Goal: Use online tool/utility: Utilize a website feature to perform a specific function

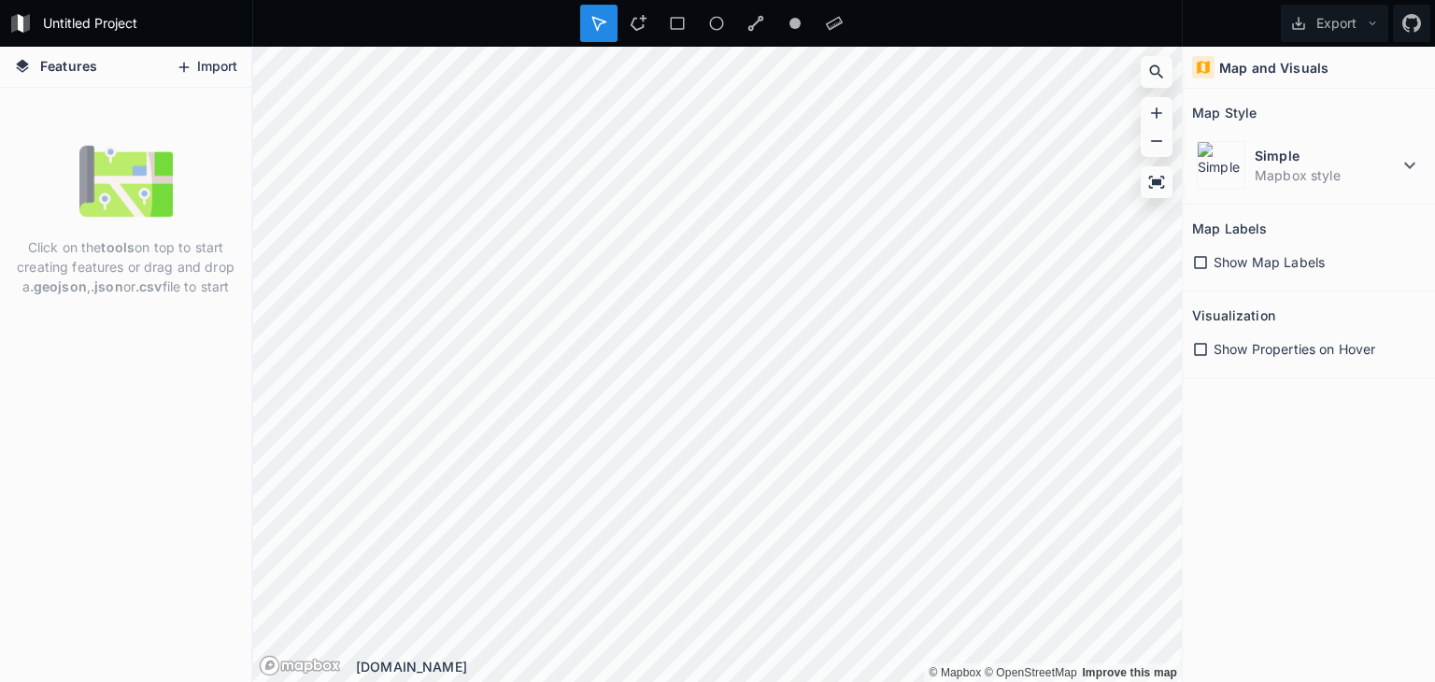
click at [200, 69] on button "Import" at bounding box center [206, 67] width 80 height 30
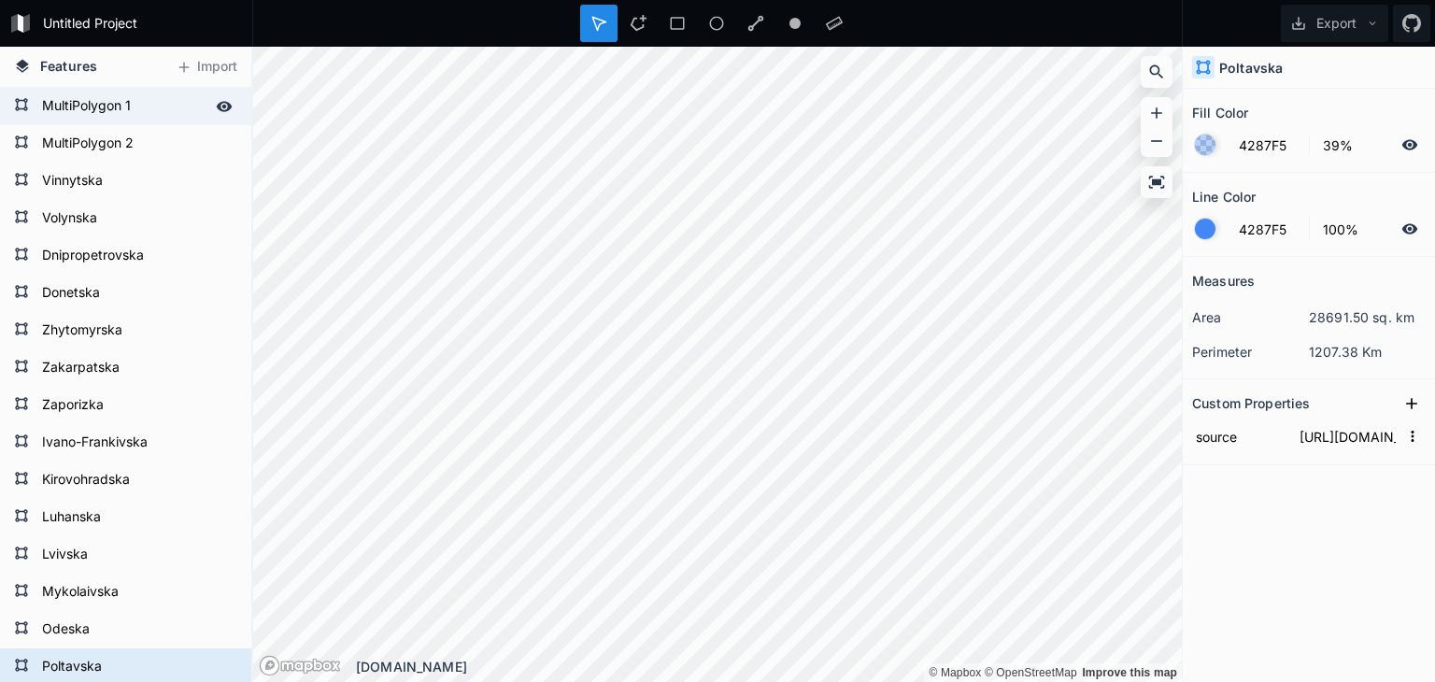
click at [81, 110] on form "MultiPolygon 1" at bounding box center [123, 106] width 175 height 28
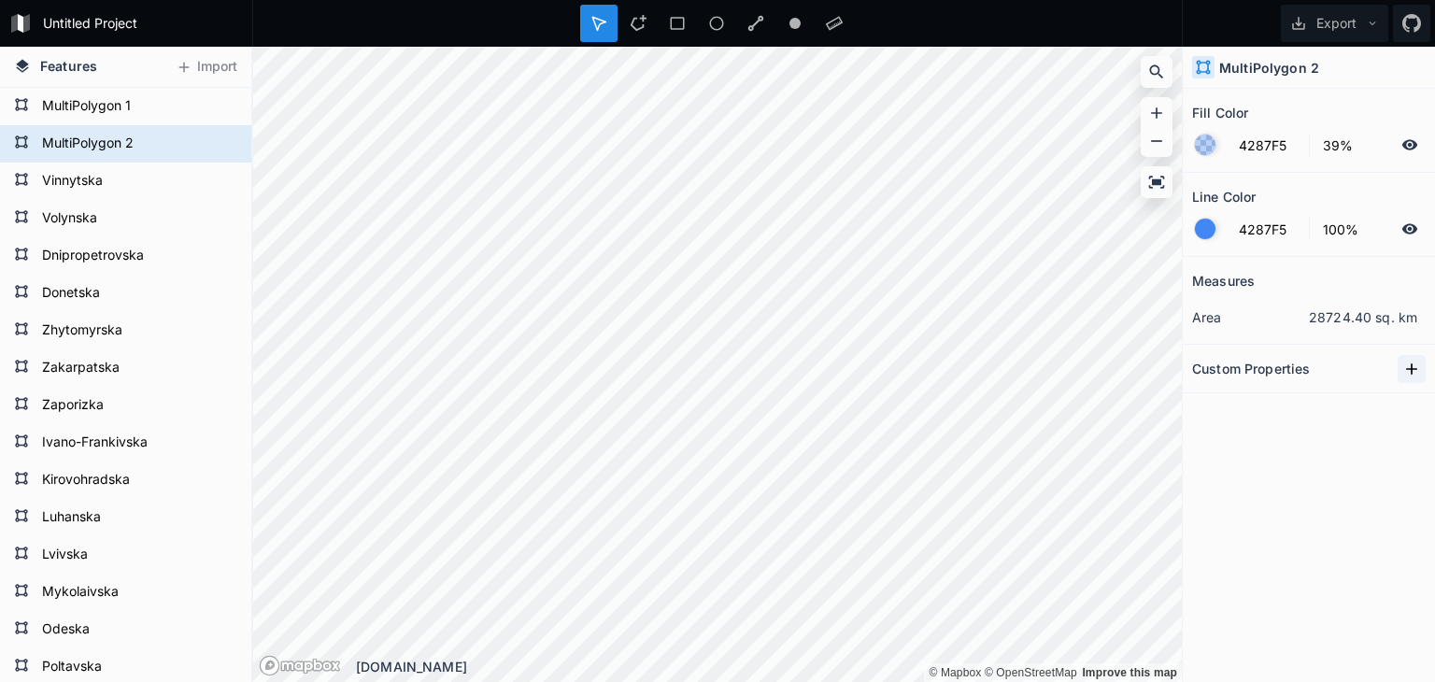
click at [1411, 367] on icon at bounding box center [1411, 368] width 11 height 11
click at [1233, 399] on input "property 1" at bounding box center [1239, 402] width 94 height 28
drag, startPoint x: 1267, startPoint y: 401, endPoint x: 1188, endPoint y: 402, distance: 79.4
click at [1188, 402] on section "Custom Properties property 1" at bounding box center [1308, 388] width 252 height 86
type input "name"
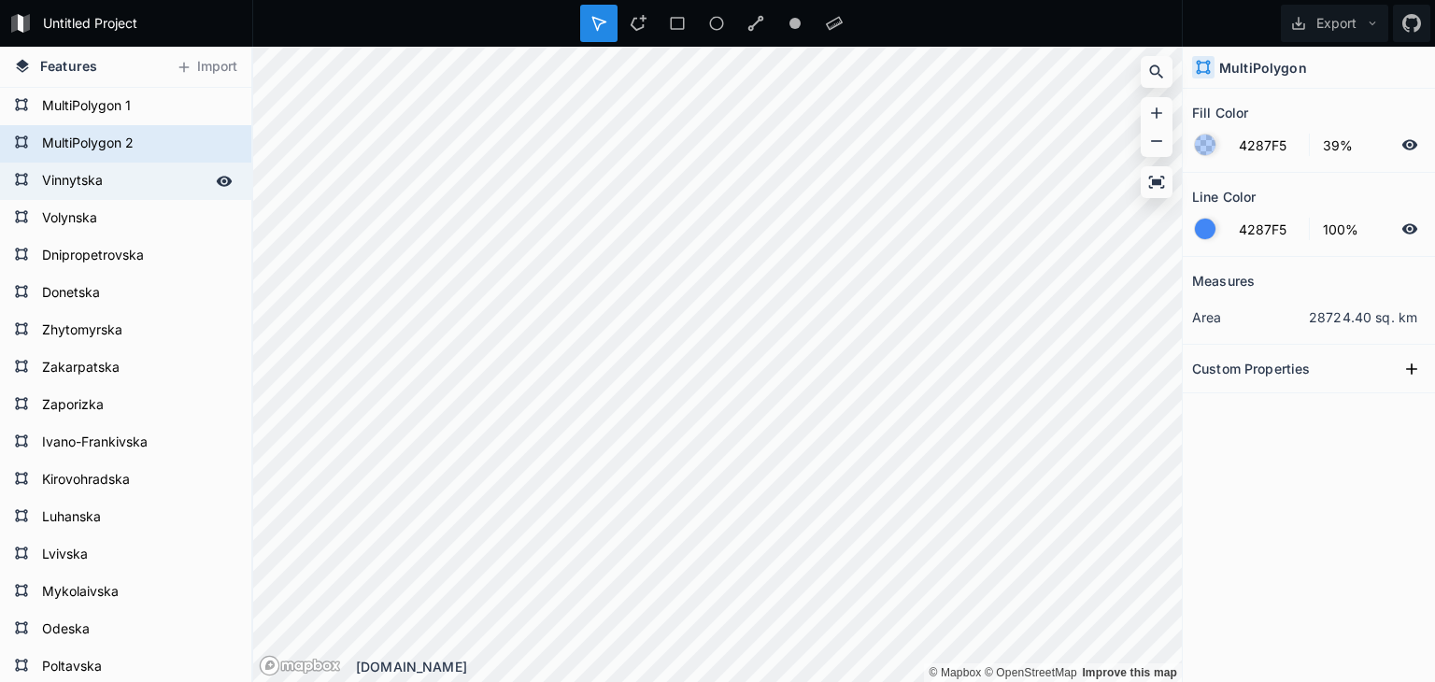
click at [144, 179] on form "Vinnytska" at bounding box center [123, 181] width 175 height 28
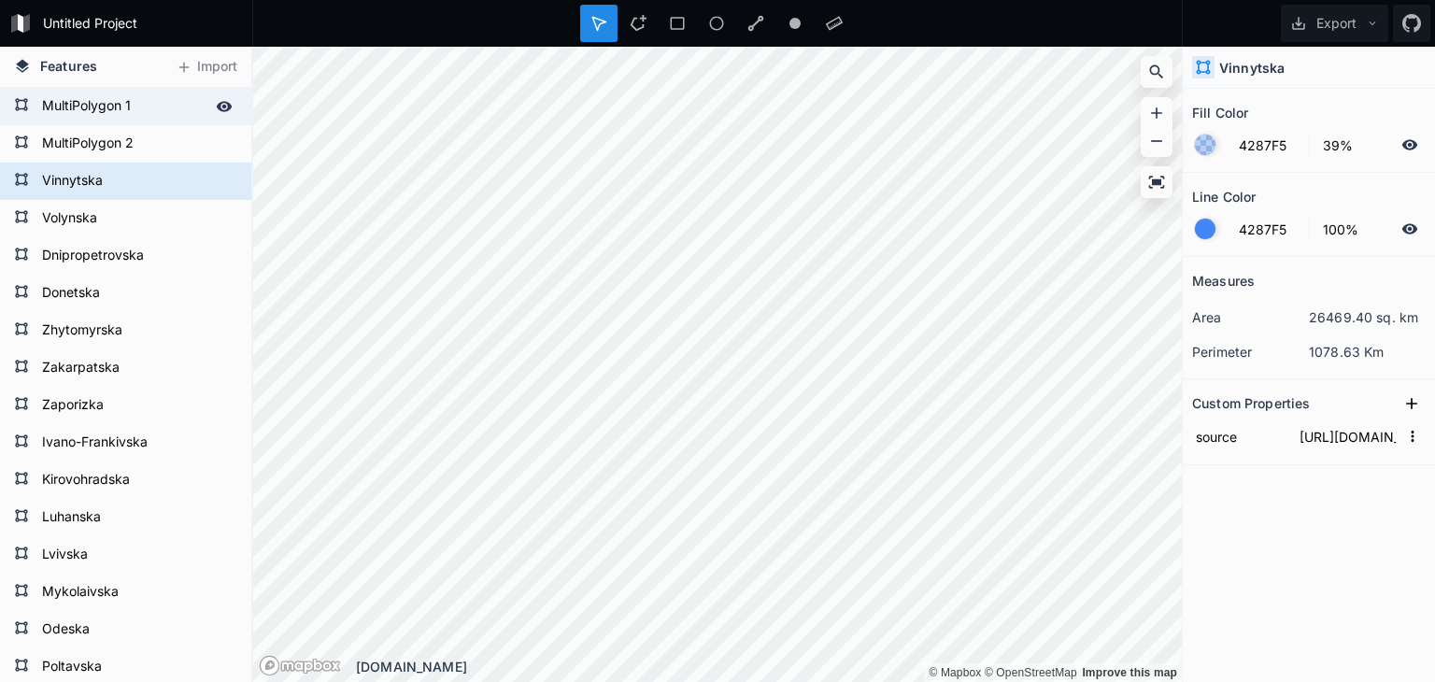
click at [108, 113] on form "MultiPolygon 1" at bounding box center [123, 106] width 175 height 28
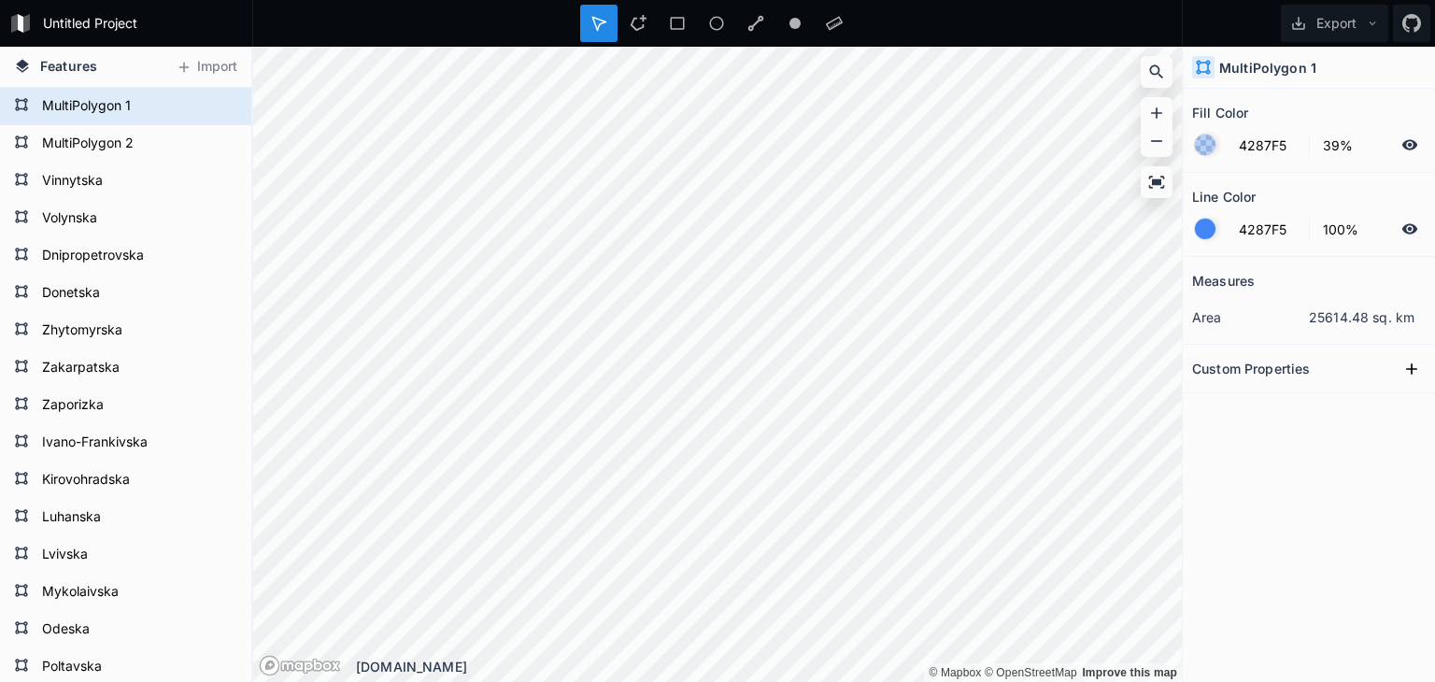
click at [1321, 73] on div "MultiPolygon 1" at bounding box center [1308, 68] width 252 height 42
click at [1314, 69] on div "MultiPolygon 1" at bounding box center [1308, 68] width 252 height 42
click at [1304, 66] on h4 "MultiPolygon 1" at bounding box center [1267, 68] width 97 height 20
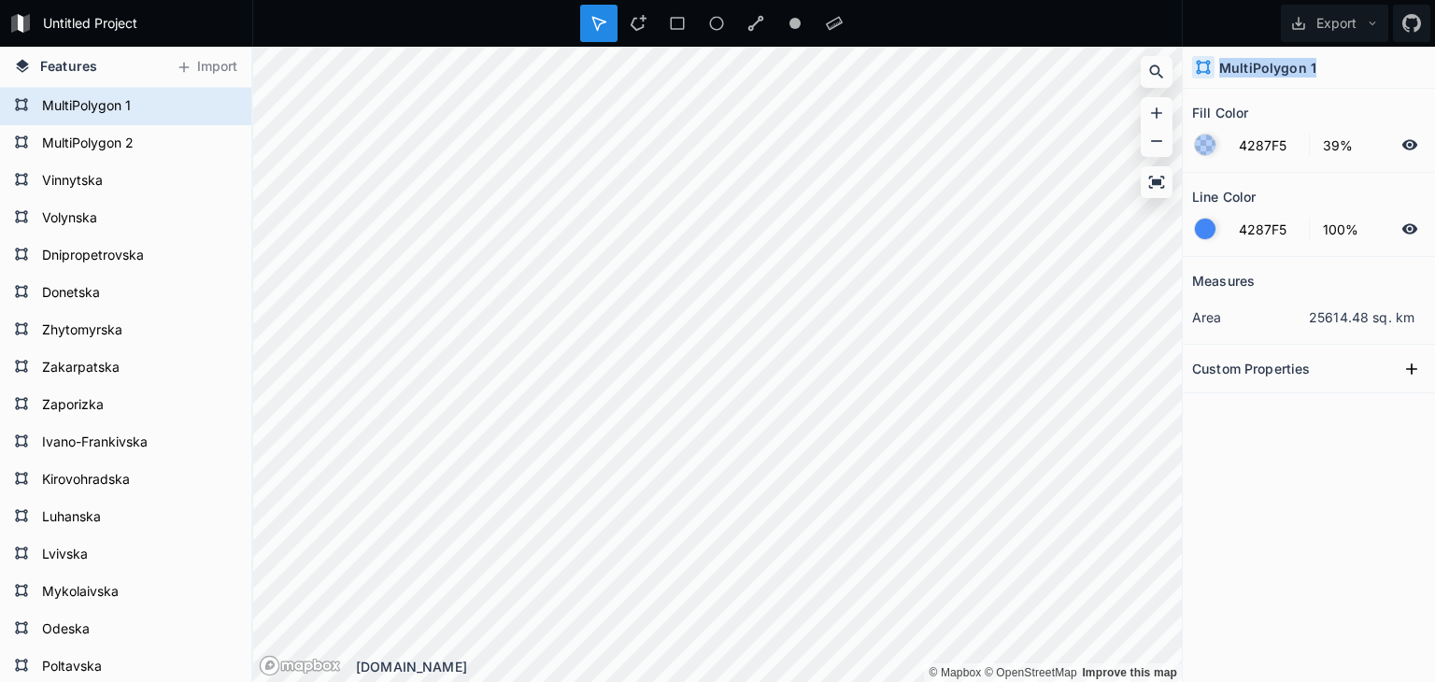
click at [1304, 66] on h4 "MultiPolygon 1" at bounding box center [1267, 68] width 97 height 20
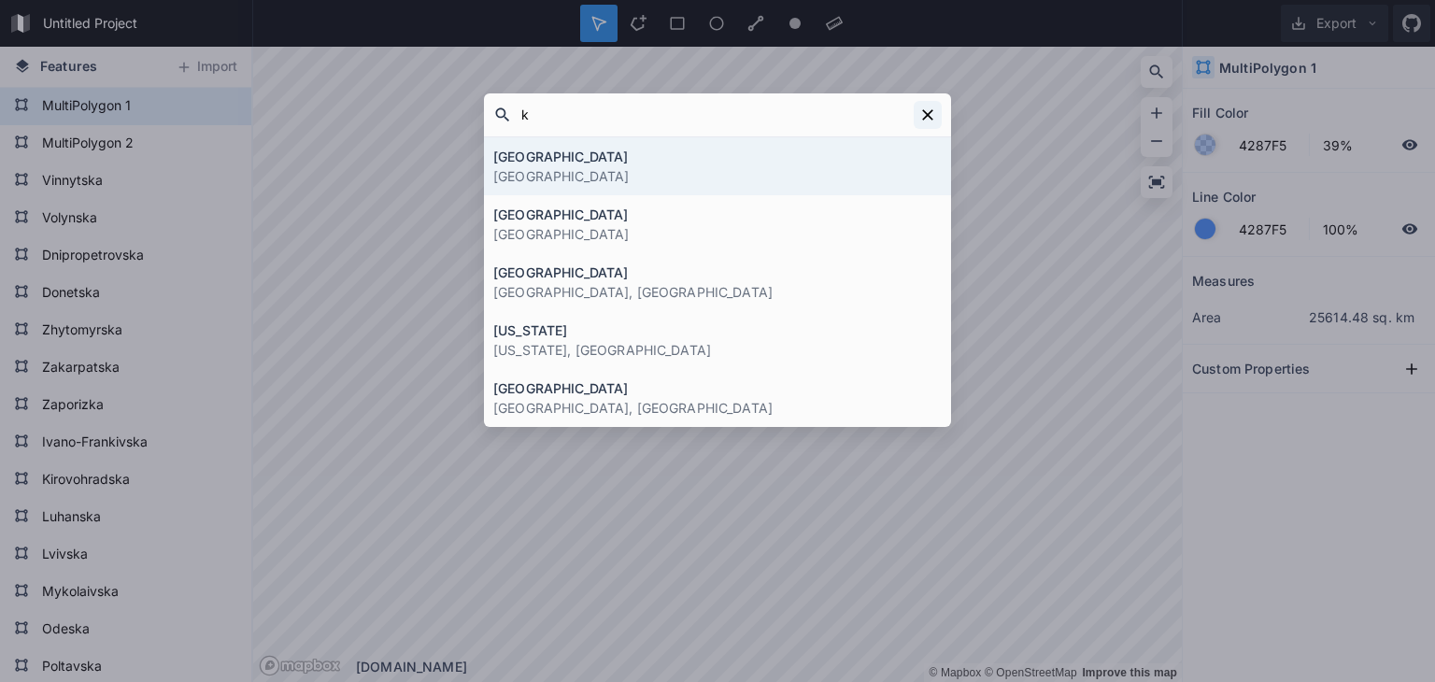
type input "k"
click at [927, 112] on icon at bounding box center [927, 115] width 19 height 19
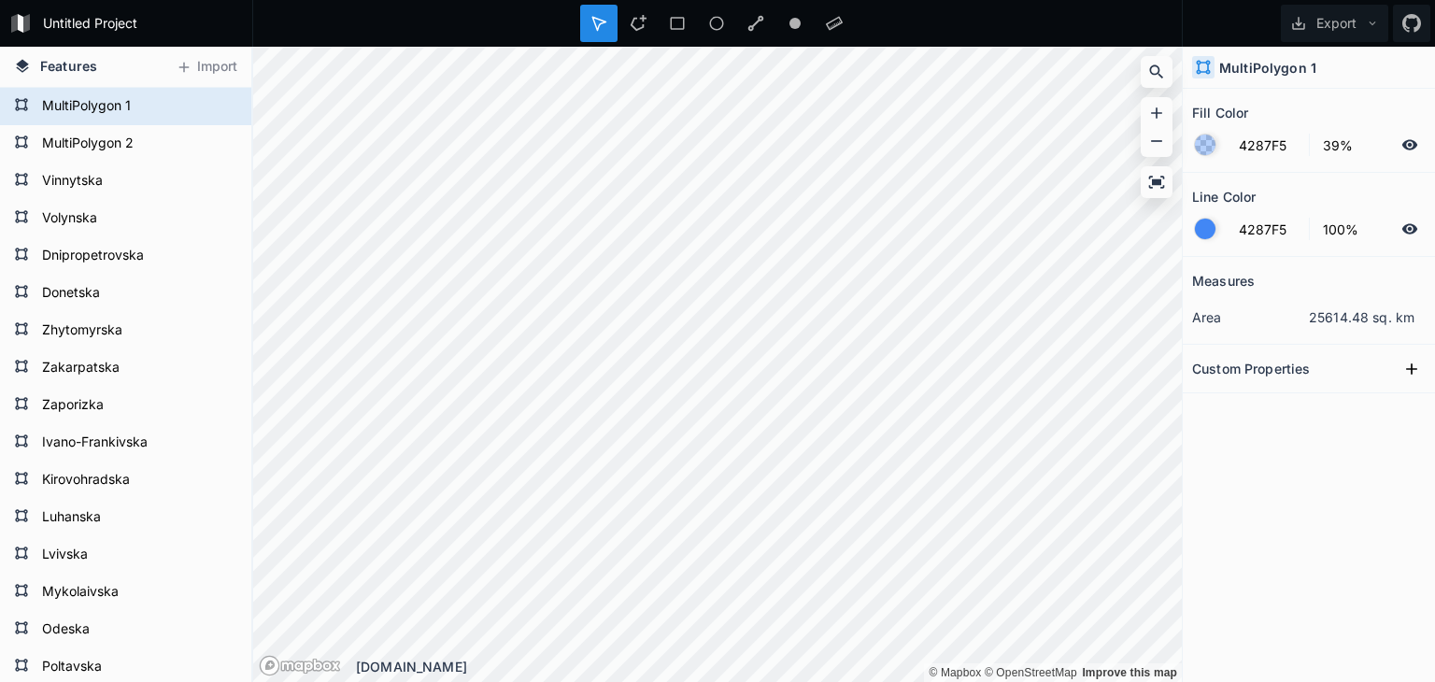
click at [1261, 64] on h4 "MultiPolygon 1" at bounding box center [1267, 68] width 97 height 20
click at [1291, 70] on h4 "MultiPolygon 1" at bounding box center [1267, 68] width 97 height 20
drag, startPoint x: 1248, startPoint y: 72, endPoint x: 1312, endPoint y: 70, distance: 64.5
click at [1312, 70] on div "MultiPolygon" at bounding box center [1308, 68] width 252 height 42
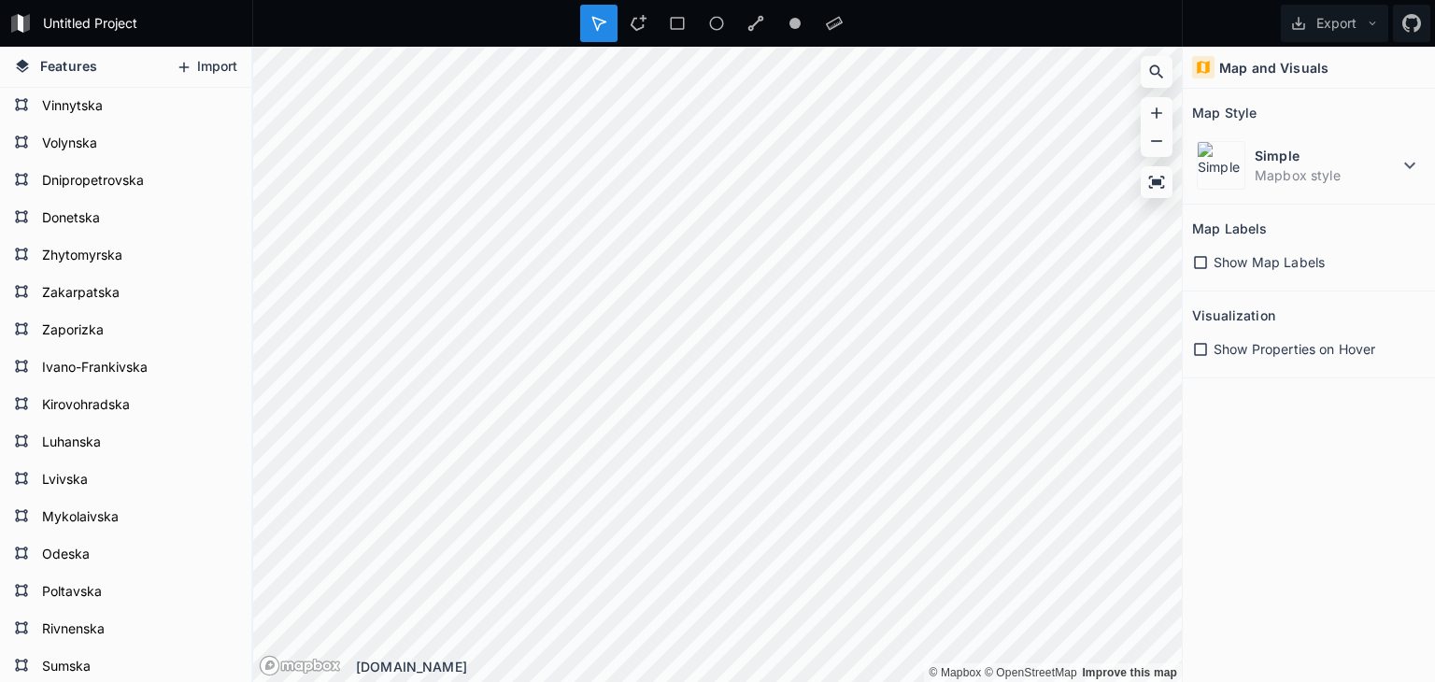
click at [202, 68] on button "Import" at bounding box center [206, 67] width 80 height 30
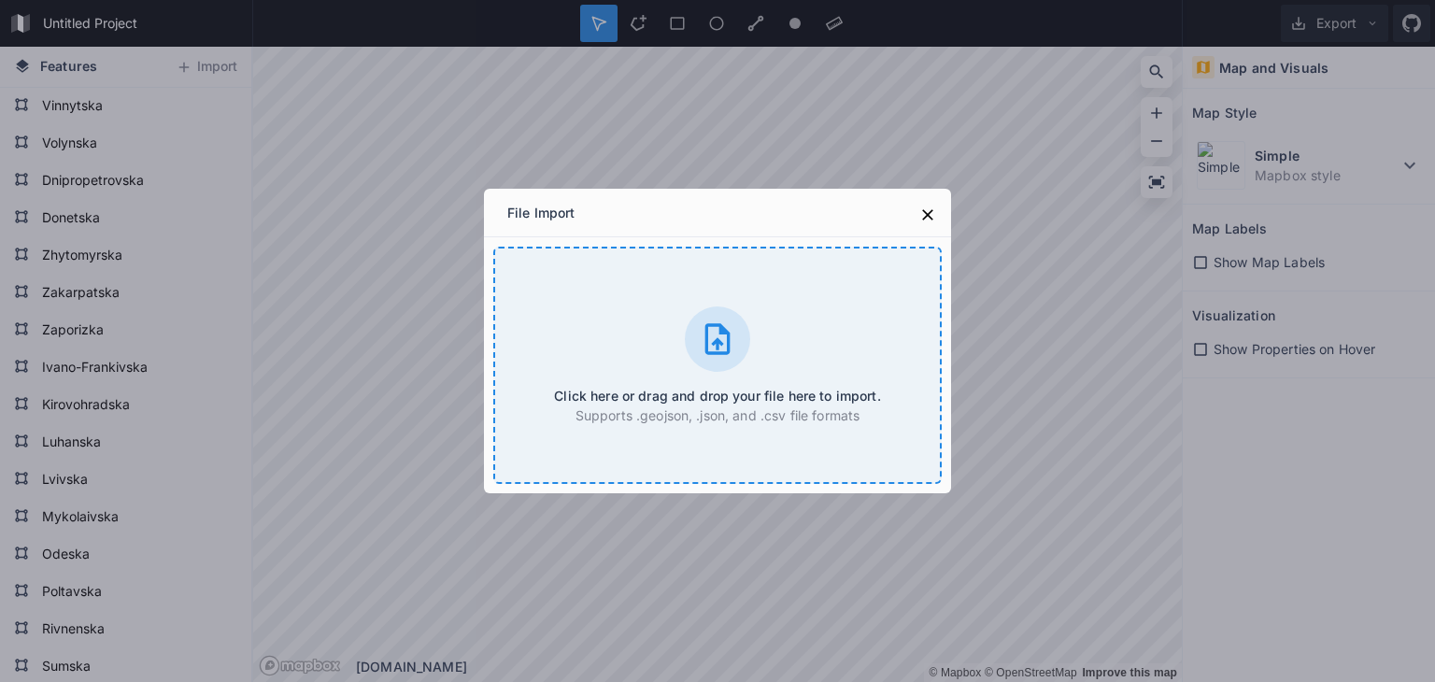
click at [707, 362] on div at bounding box center [717, 338] width 65 height 65
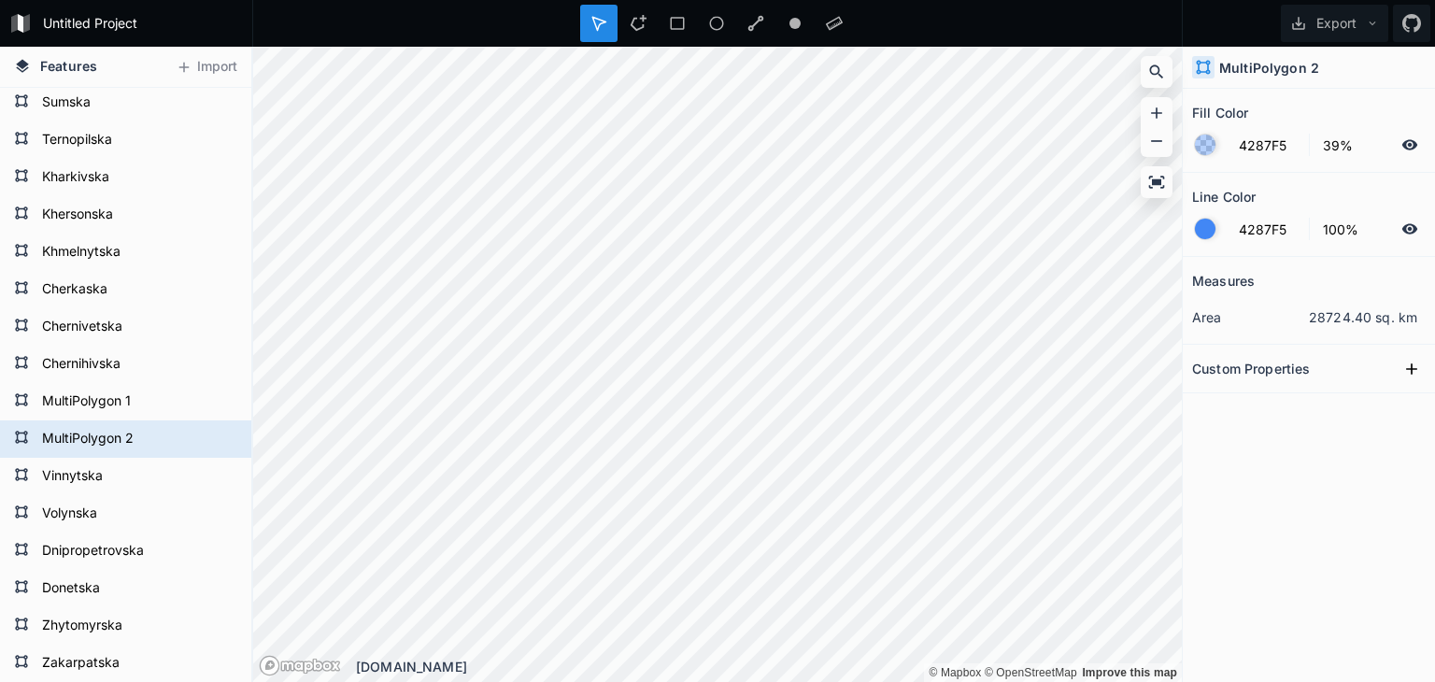
scroll to position [622, 0]
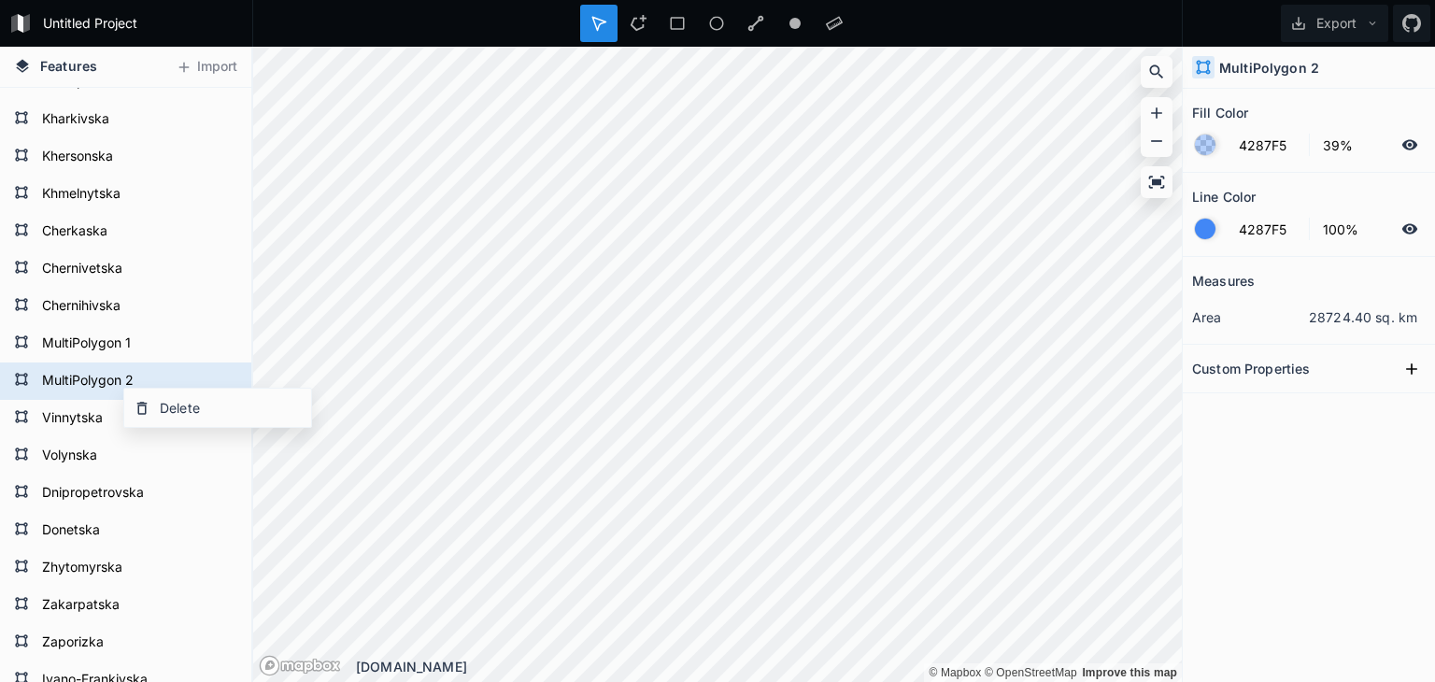
click at [1242, 66] on h4 "MultiPolygon 2" at bounding box center [1269, 68] width 100 height 20
click at [1259, 69] on h4 "MultiPolygon 2" at bounding box center [1269, 68] width 100 height 20
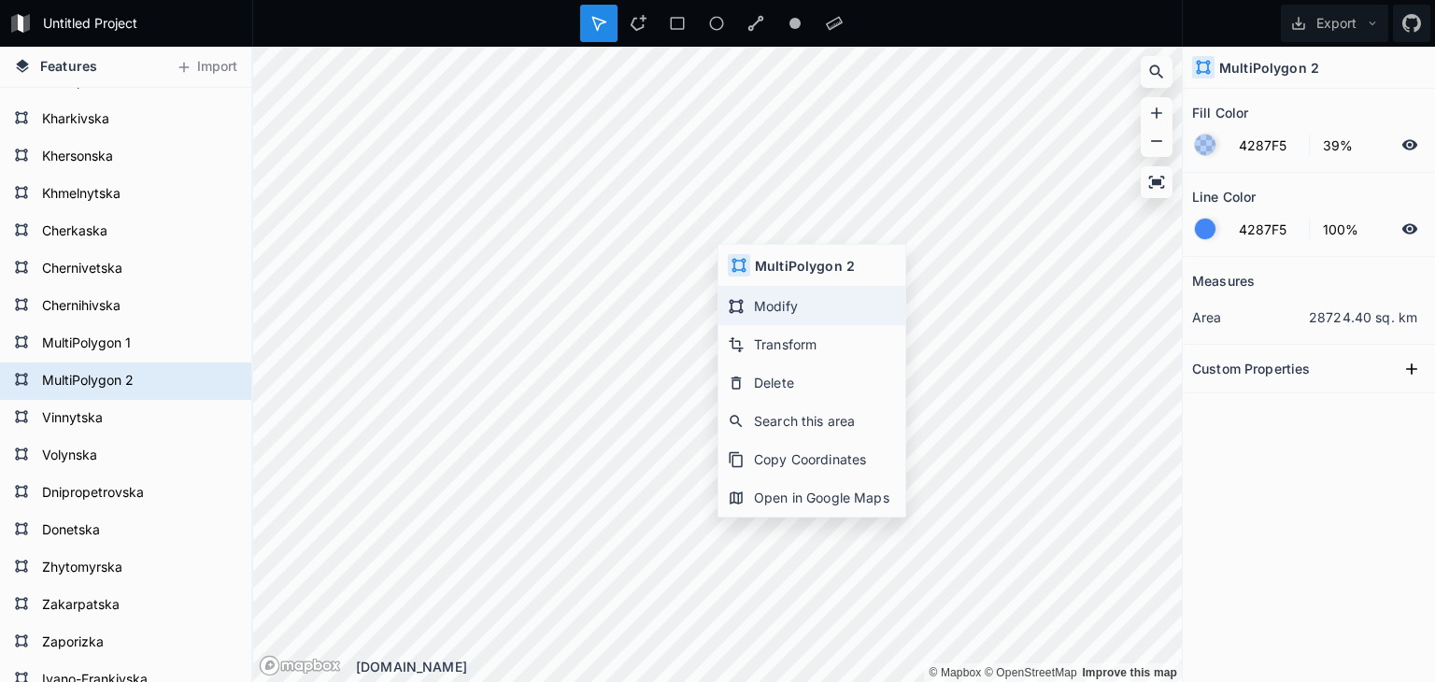
click at [755, 325] on div "Modify" at bounding box center [811, 344] width 187 height 38
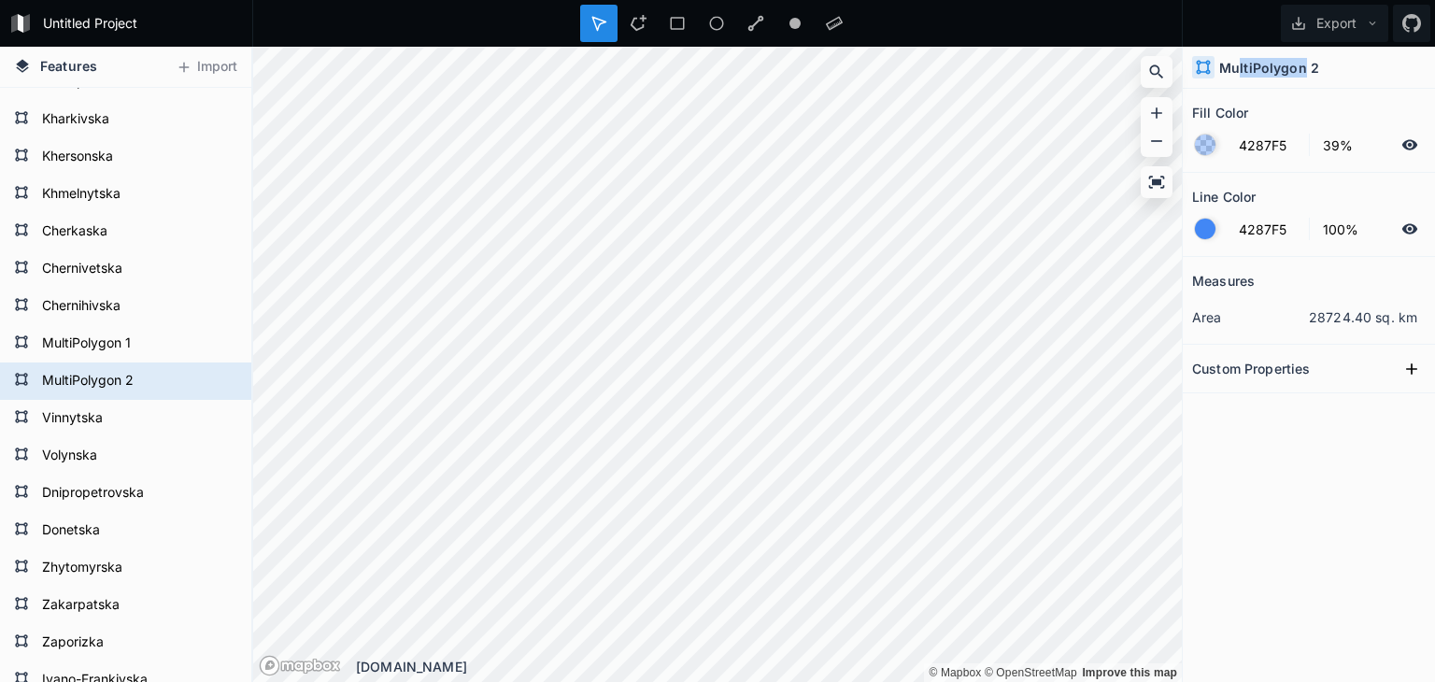
drag, startPoint x: 1236, startPoint y: 67, endPoint x: 1302, endPoint y: 71, distance: 66.4
click at [1302, 71] on h4 "MultiPolygon 2" at bounding box center [1269, 68] width 100 height 20
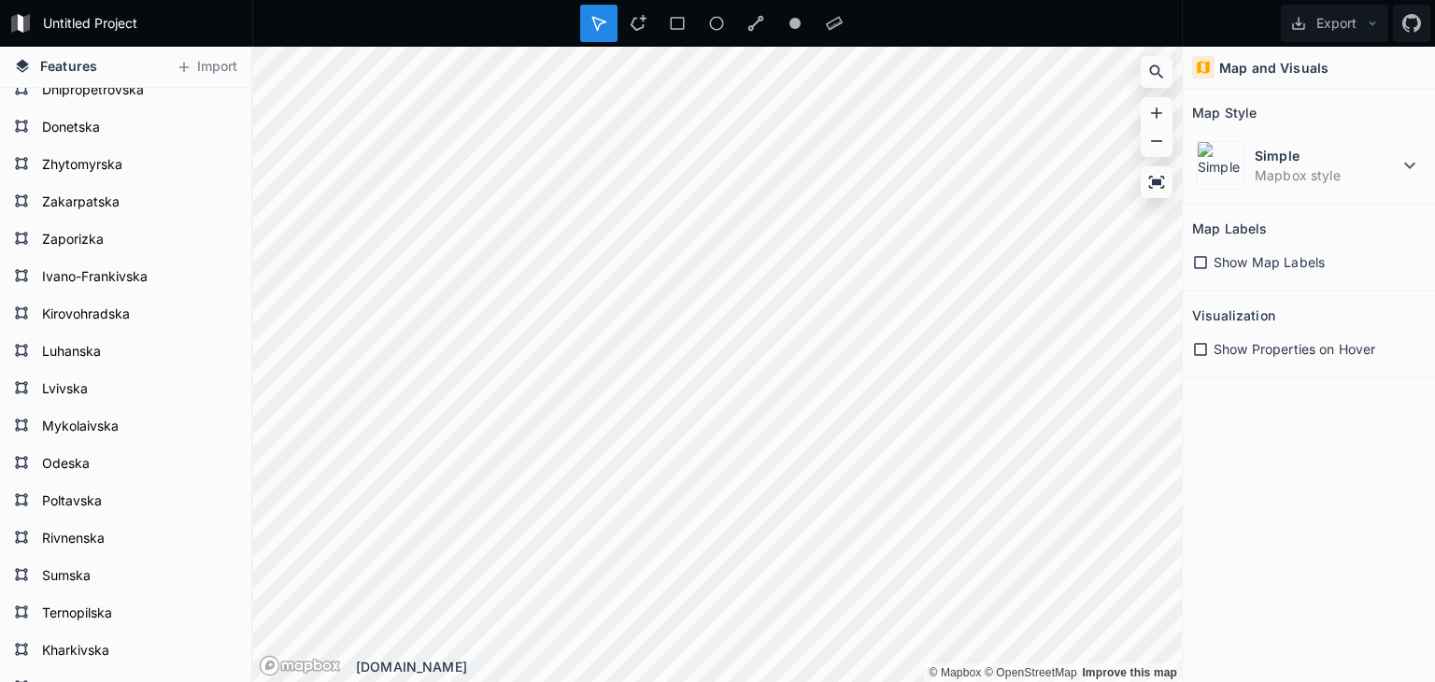
scroll to position [0, 0]
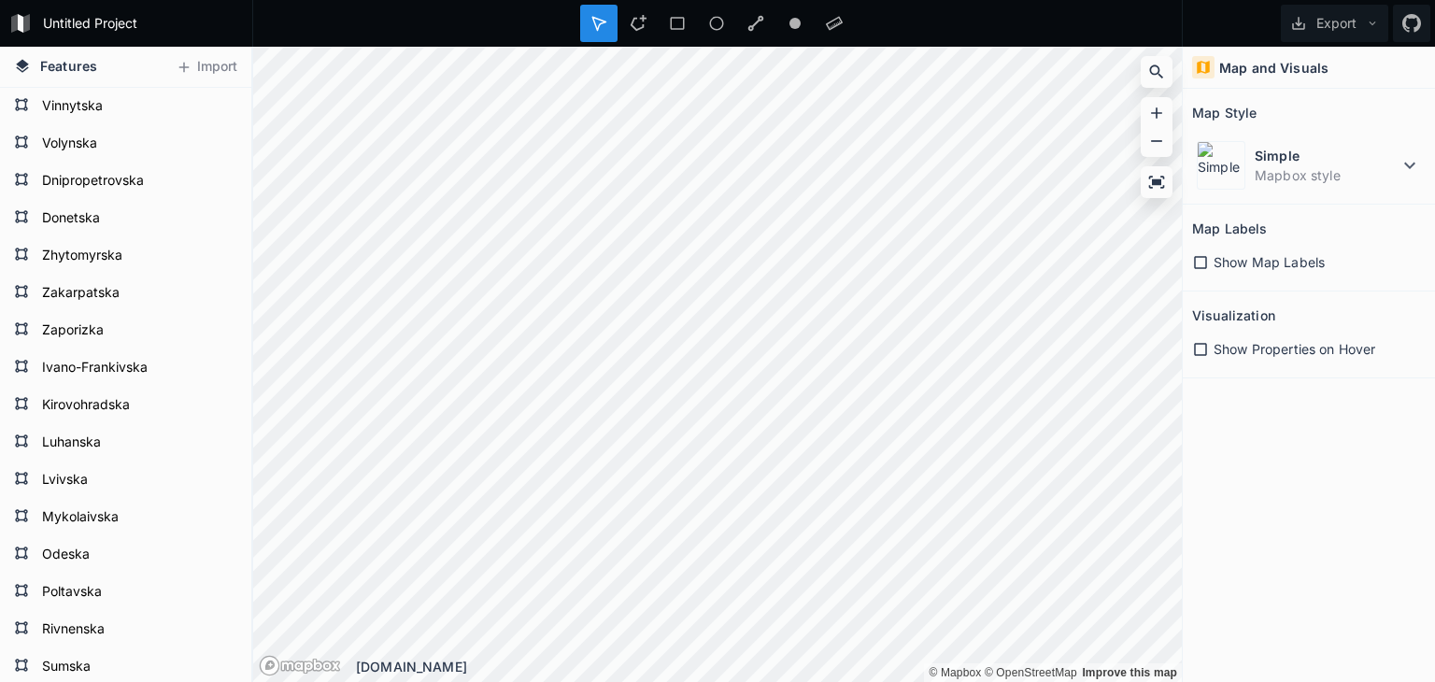
click at [600, 16] on icon at bounding box center [598, 23] width 17 height 17
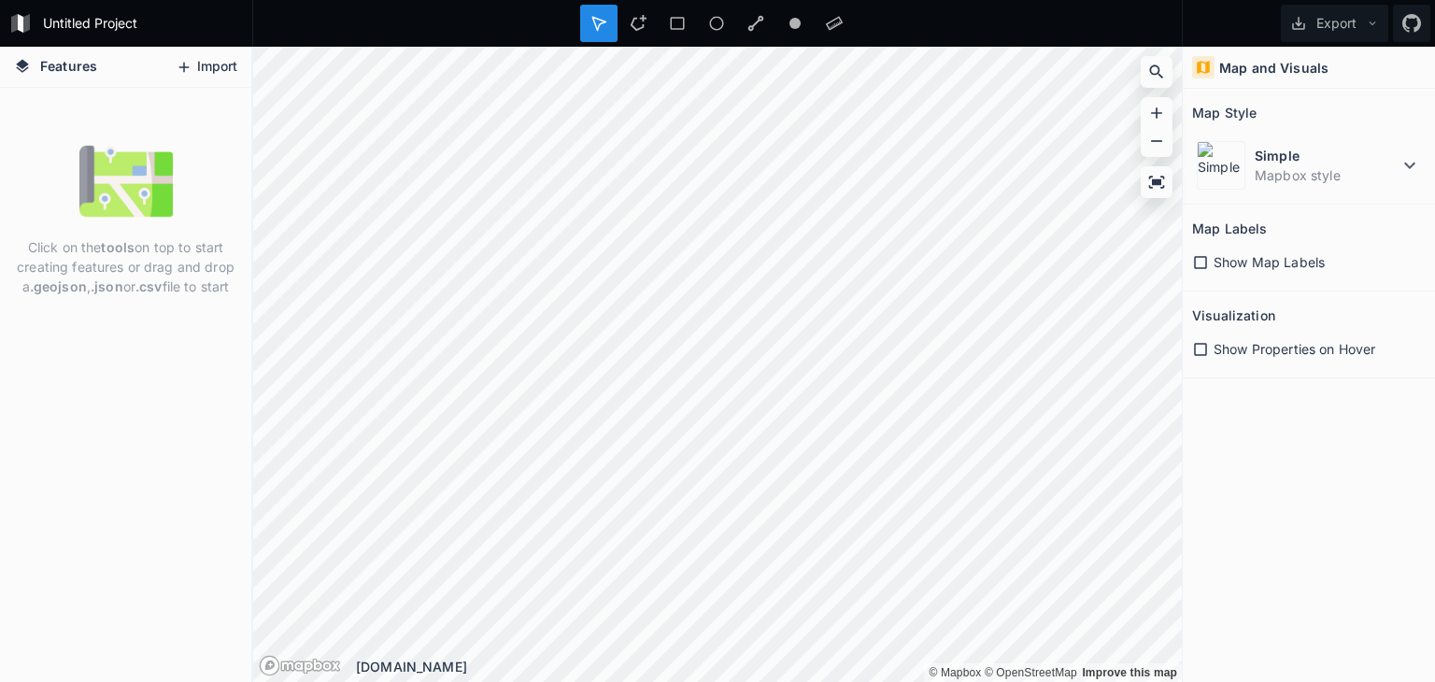
click at [228, 68] on button "Import" at bounding box center [206, 67] width 80 height 30
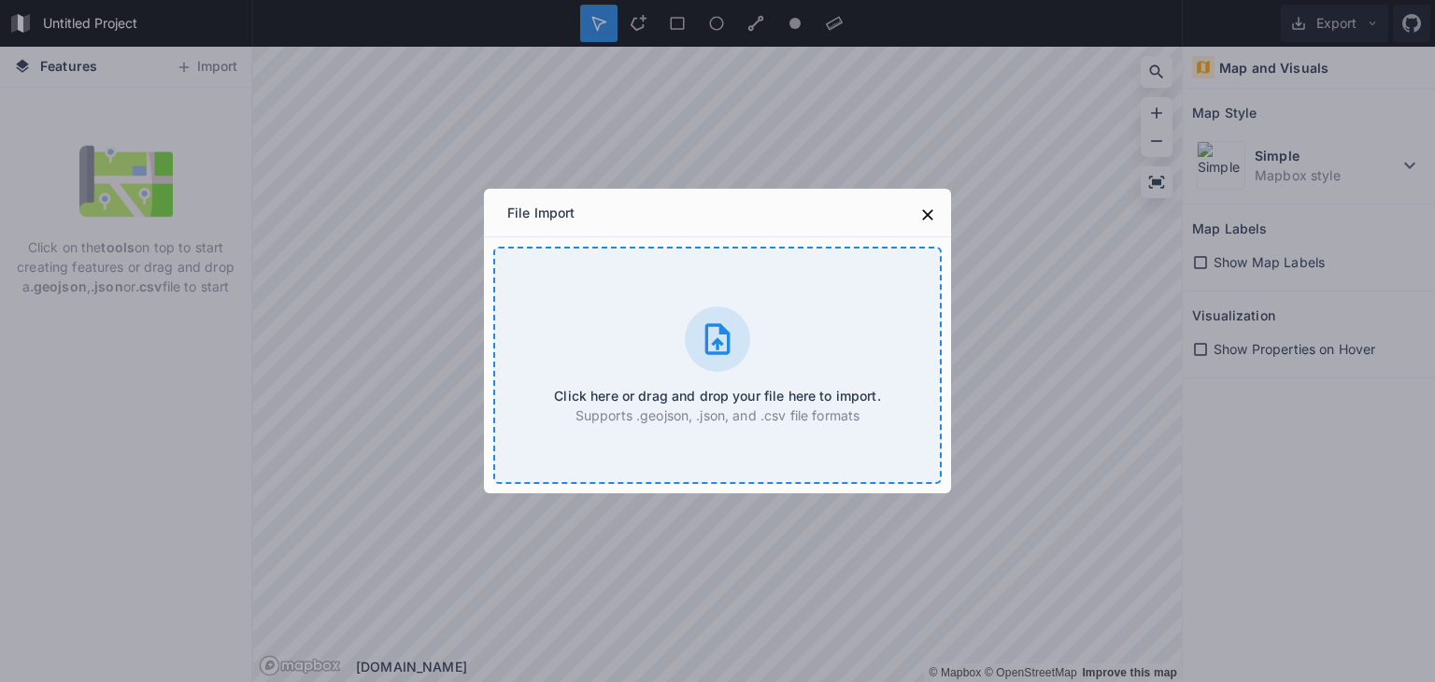
click at [720, 363] on div at bounding box center [717, 338] width 65 height 65
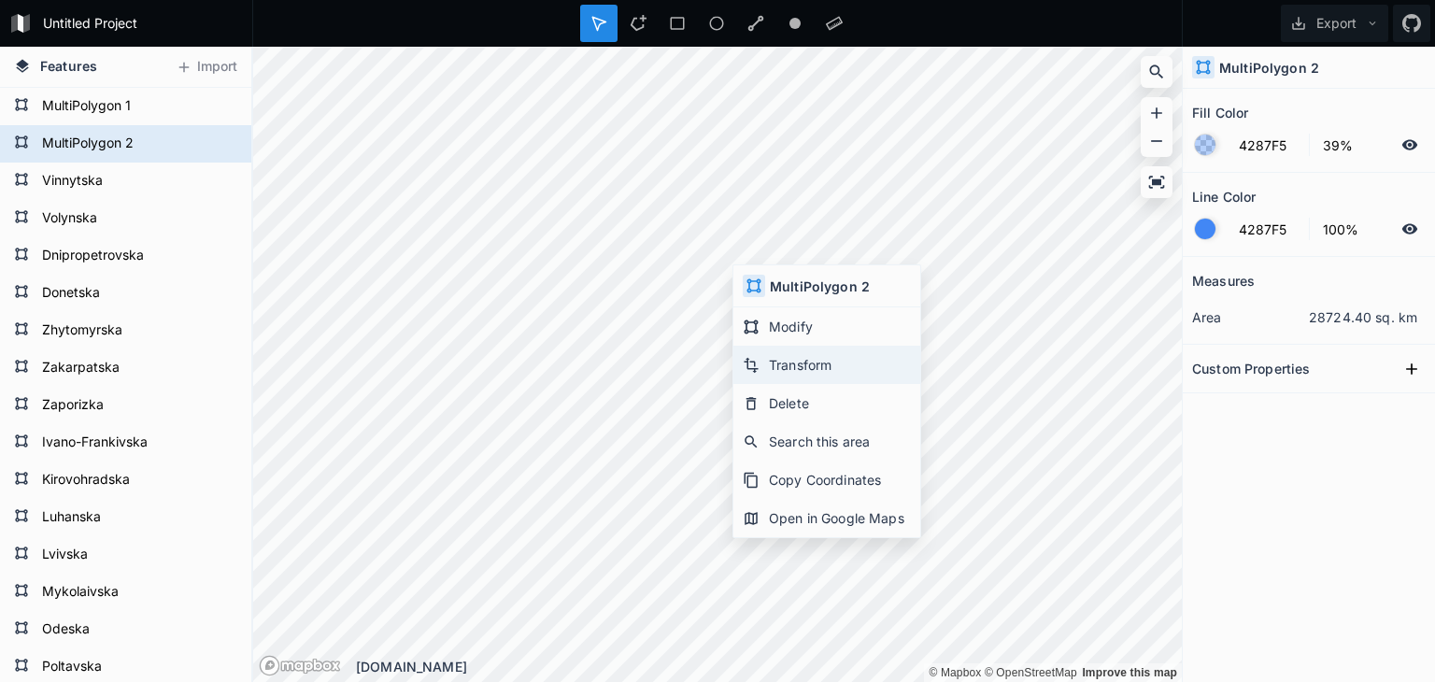
click at [796, 384] on div "Transform" at bounding box center [826, 403] width 187 height 38
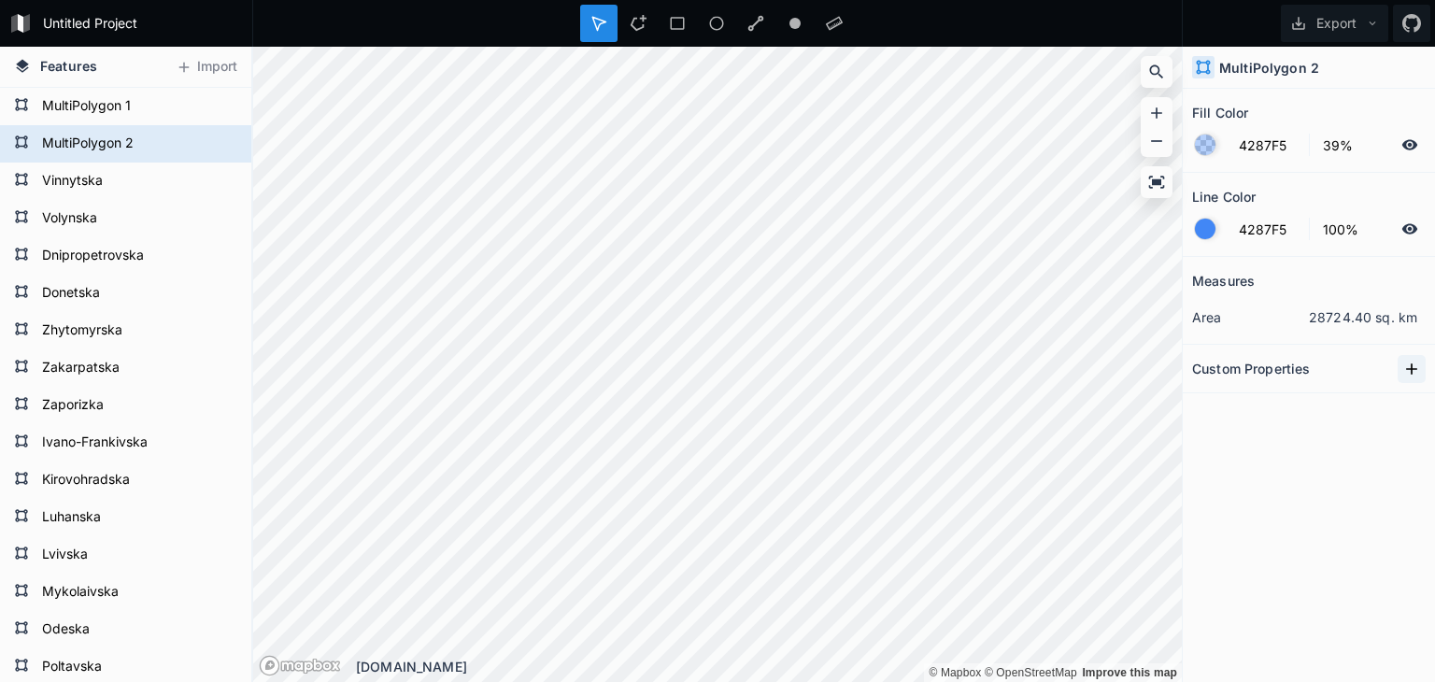
click at [1409, 367] on icon at bounding box center [1411, 369] width 19 height 19
click at [1309, 404] on input "text" at bounding box center [1348, 402] width 104 height 28
paste input "Kyivska"
type input "Kyivska"
click at [1240, 402] on input "property 1" at bounding box center [1239, 402] width 94 height 28
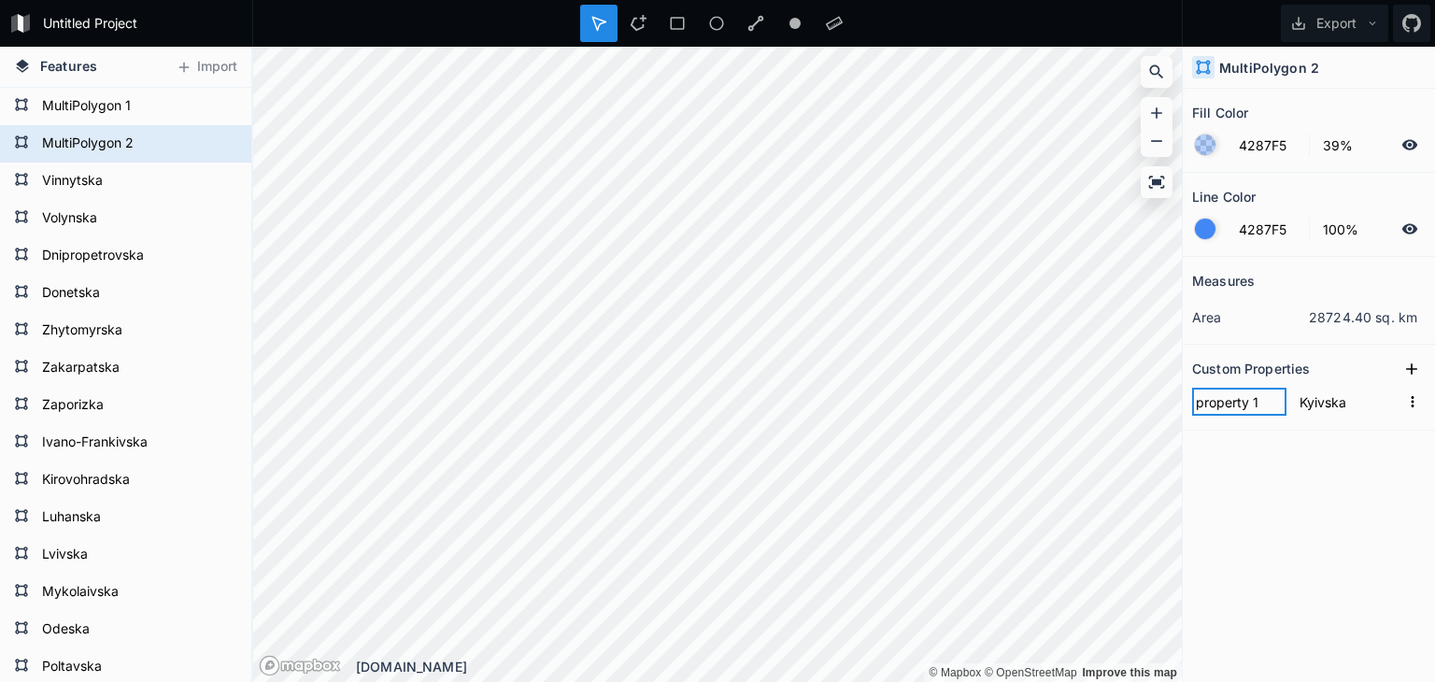
drag, startPoint x: 1259, startPoint y: 400, endPoint x: 1196, endPoint y: 395, distance: 63.7
click at [1196, 395] on input "property 1" at bounding box center [1239, 402] width 94 height 28
type input "name"
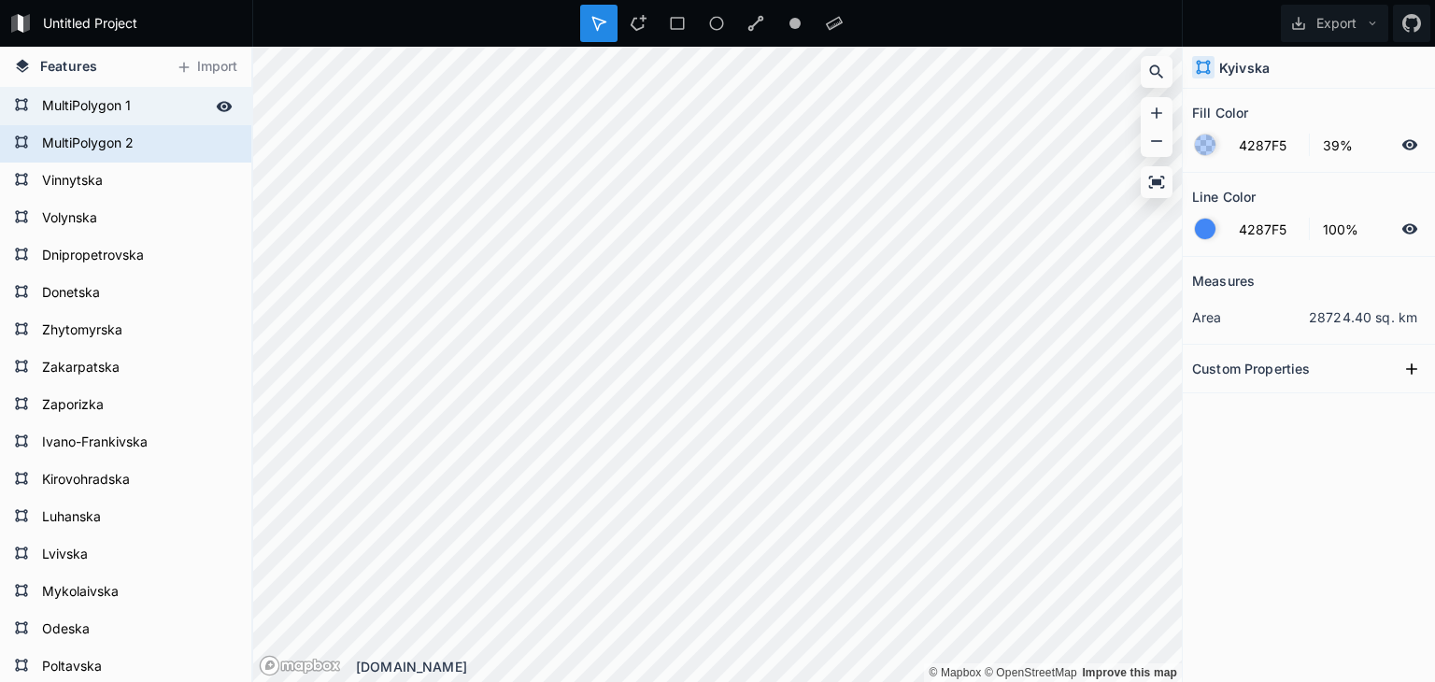
click at [114, 111] on form "MultiPolygon 1" at bounding box center [123, 106] width 175 height 28
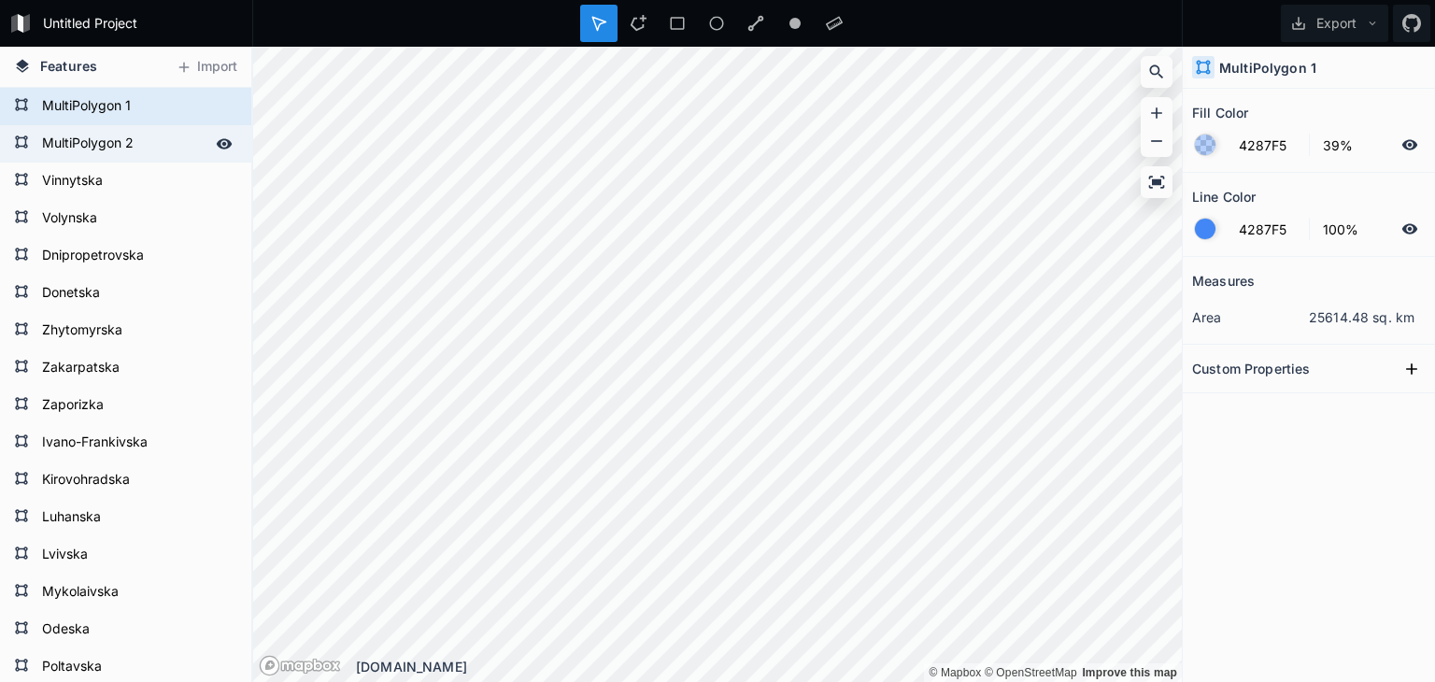
click at [88, 146] on form "MultiPolygon 2" at bounding box center [123, 144] width 175 height 28
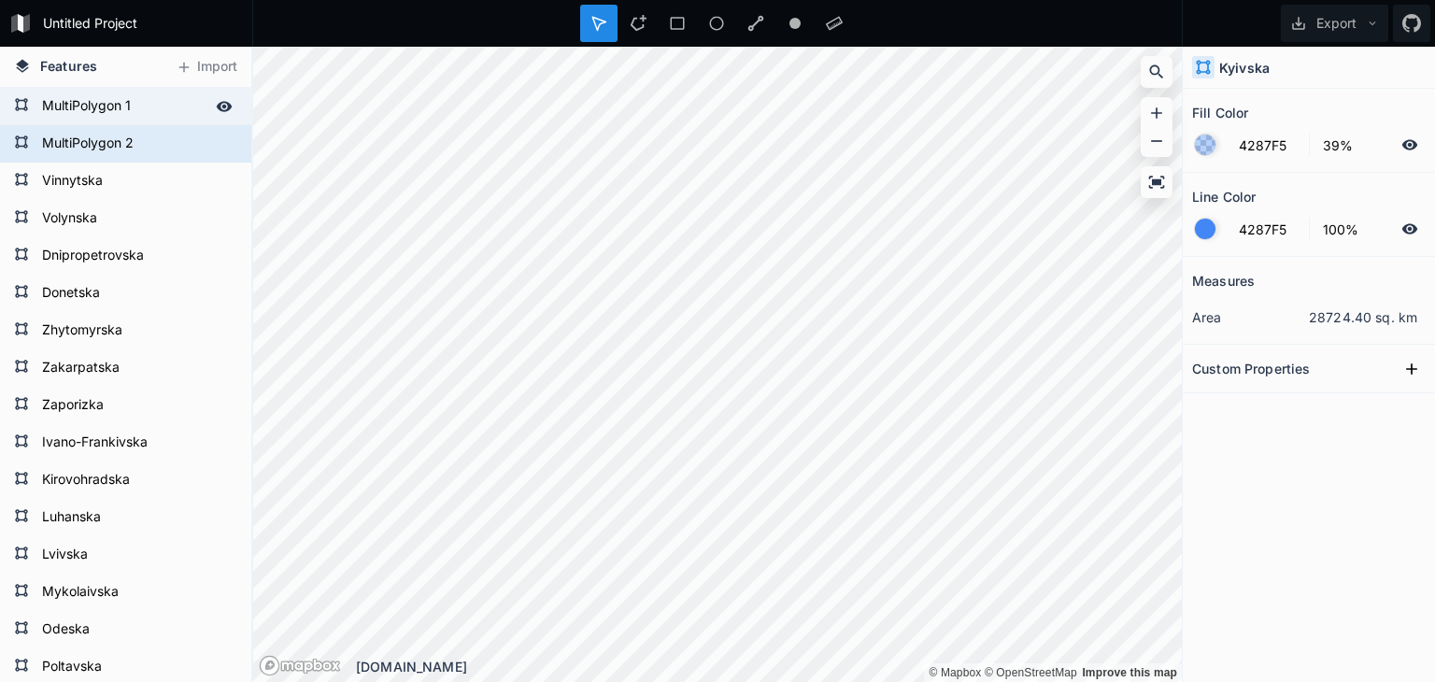
click at [106, 99] on form "MultiPolygon 1" at bounding box center [123, 106] width 175 height 28
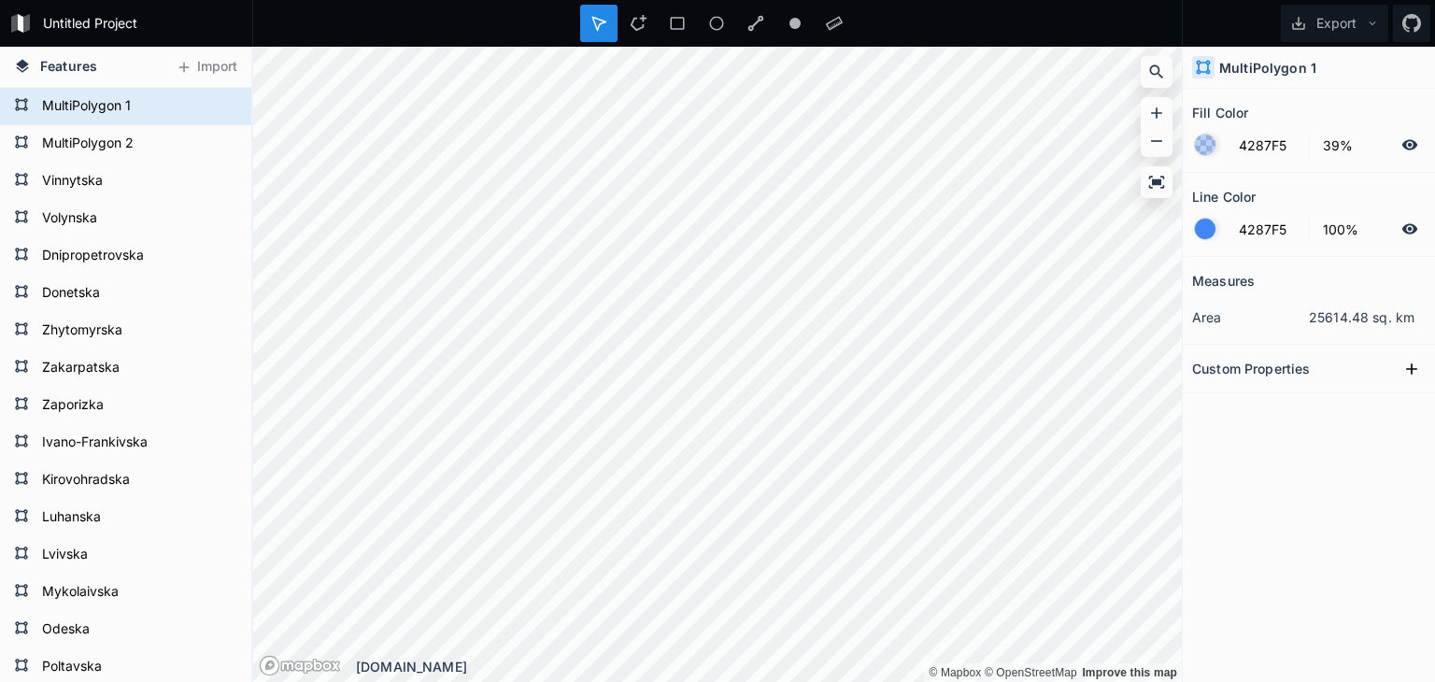
click at [595, 24] on icon at bounding box center [598, 23] width 13 height 13
click at [97, 145] on form "MultiPolygon 2" at bounding box center [123, 144] width 175 height 28
click at [1412, 365] on icon at bounding box center [1411, 368] width 11 height 11
click at [1321, 401] on input "text" at bounding box center [1348, 402] width 104 height 28
paste input "Avtonomna Respublika Krym"
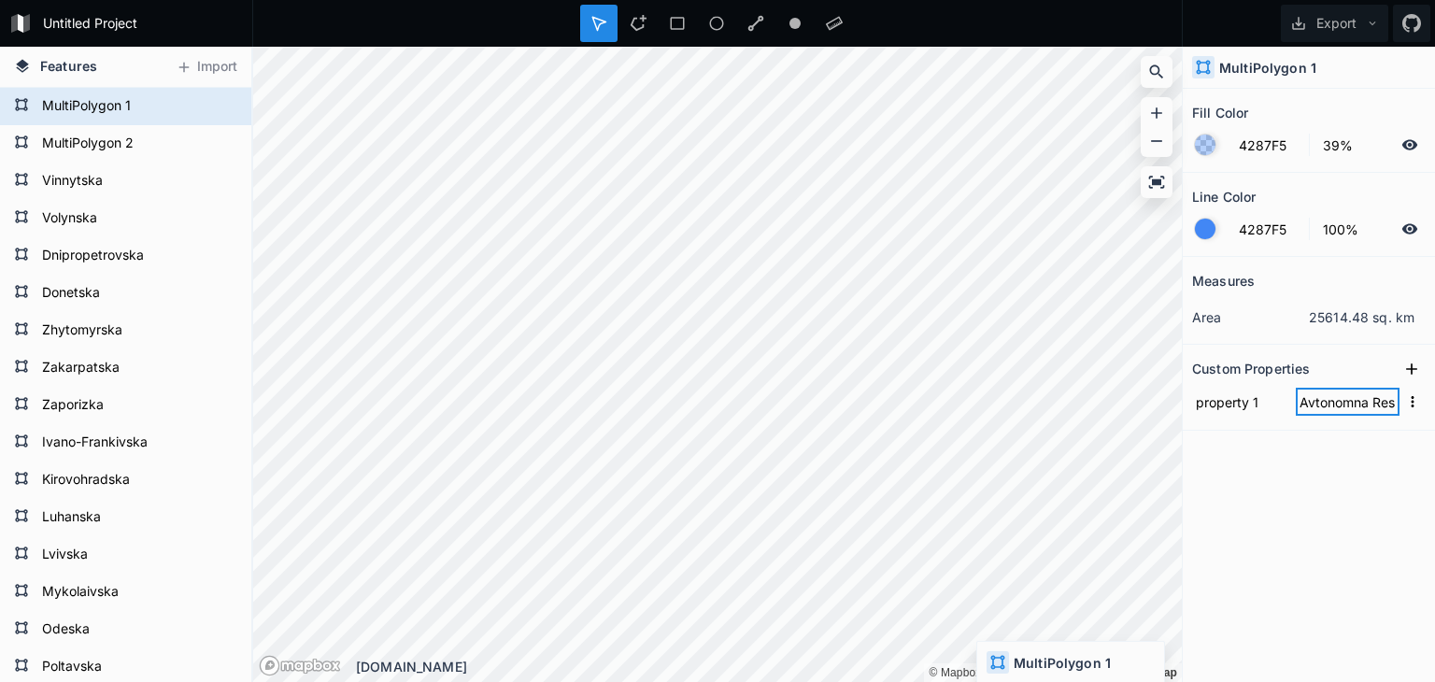
scroll to position [0, 79]
type input "Avtonomna Respublika Krym"
click at [1253, 401] on input "property 1" at bounding box center [1239, 402] width 94 height 28
click at [1259, 402] on input "property 1" at bounding box center [1239, 402] width 94 height 28
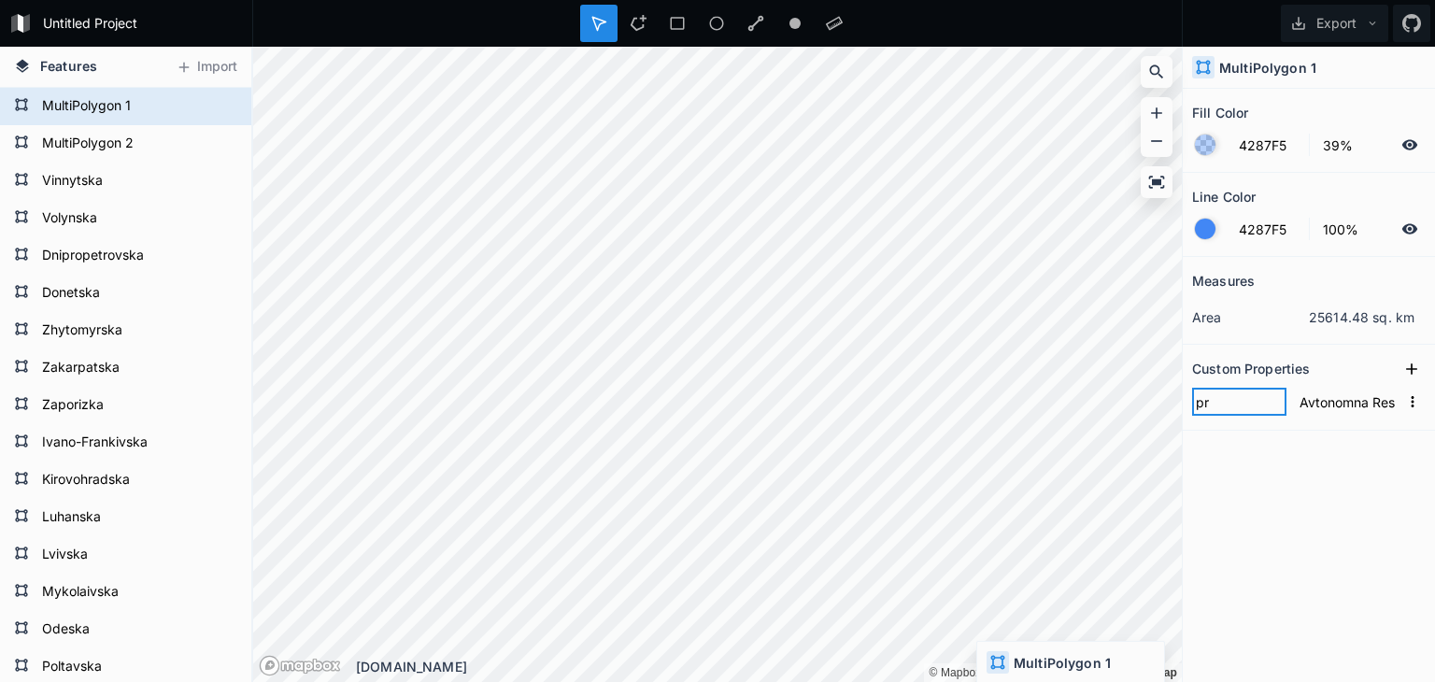
type input "p"
type input "name"
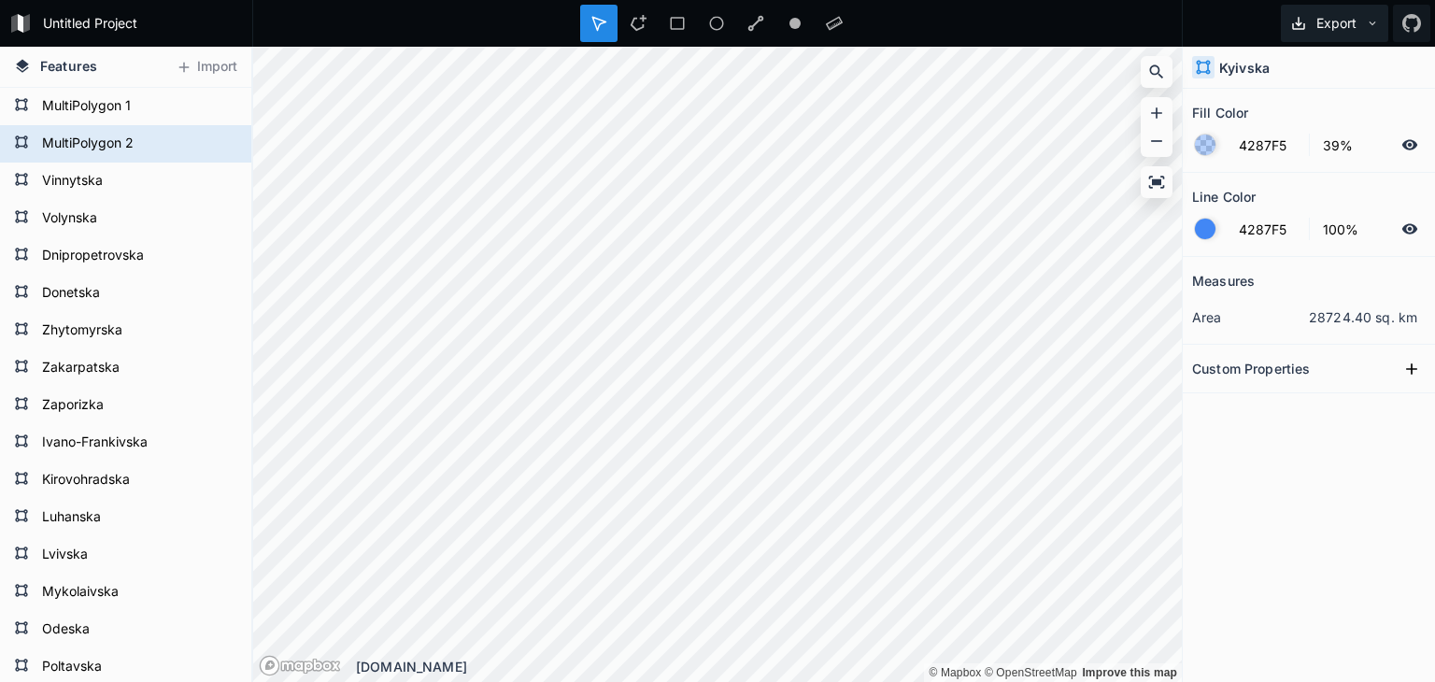
click at [1337, 28] on button "Export" at bounding box center [1334, 23] width 107 height 37
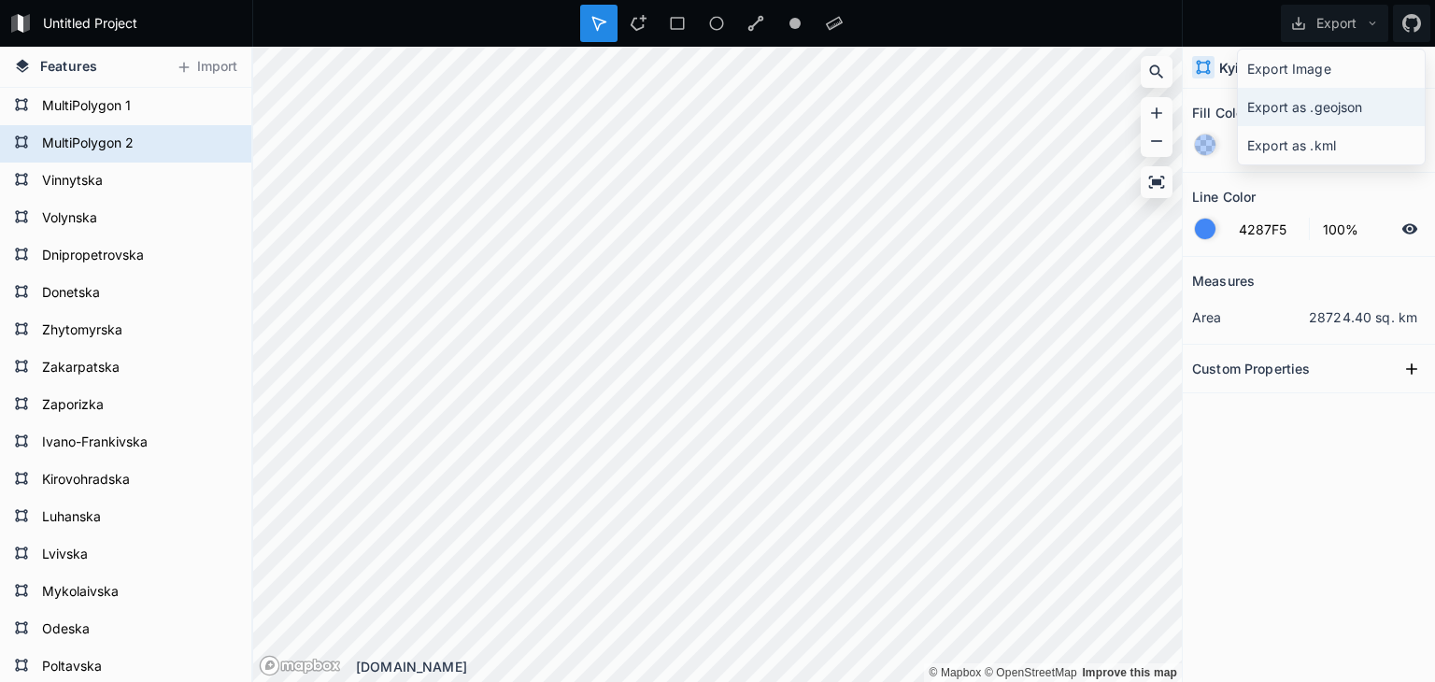
click at [1334, 126] on div "Export as .geojson" at bounding box center [1331, 145] width 187 height 38
